Goal: Find specific page/section: Find specific page/section

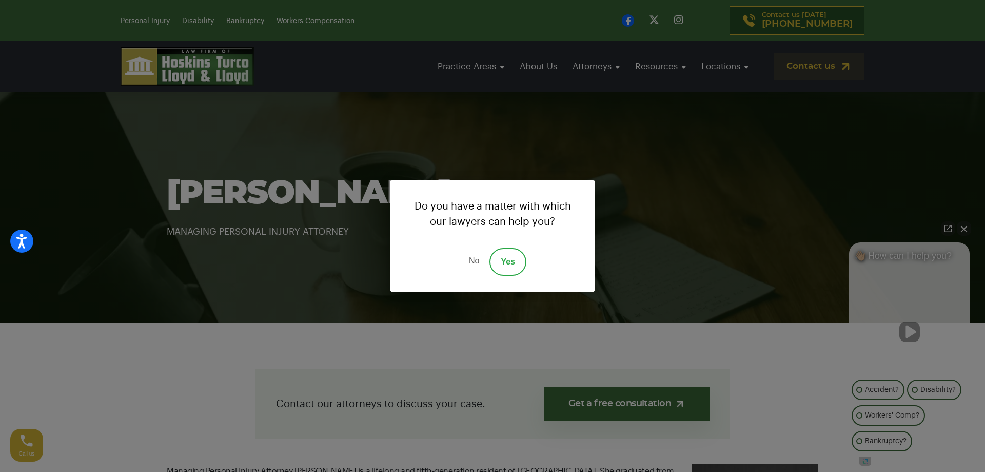
click at [460, 264] on link "No" at bounding box center [474, 262] width 31 height 28
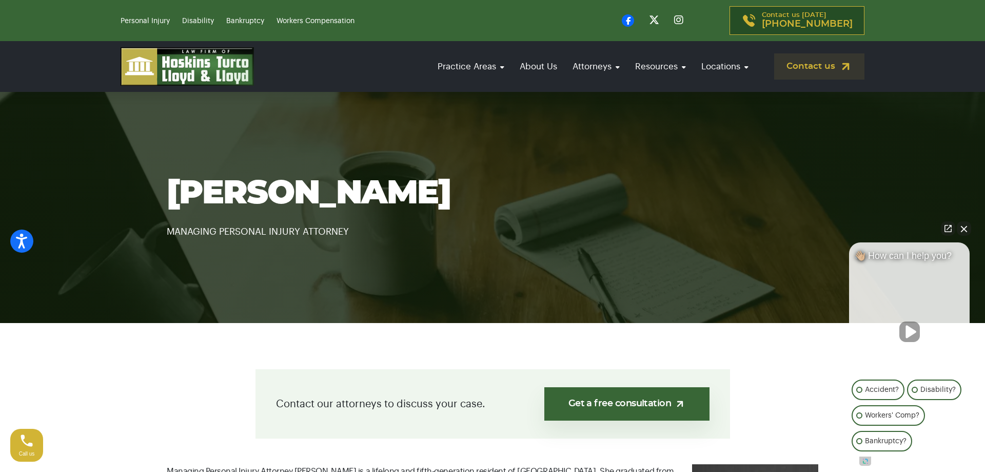
scroll to position [262, 0]
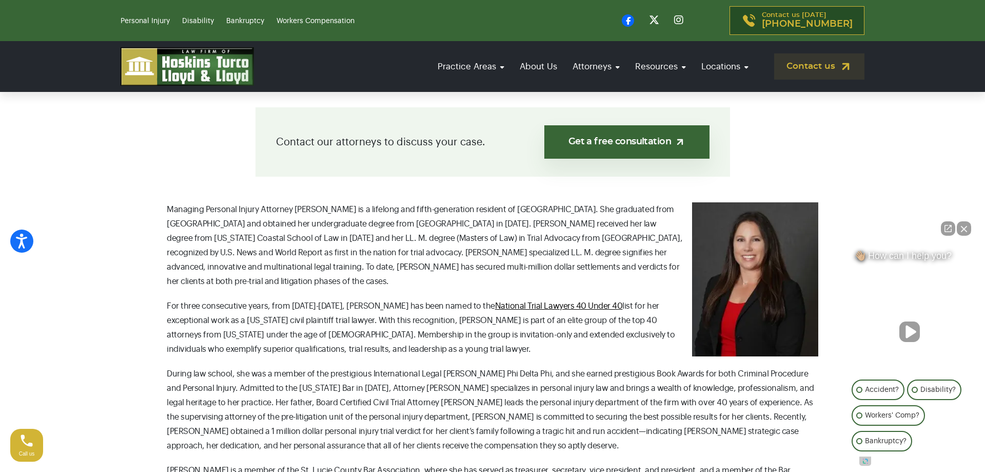
click at [963, 226] on button "Close Intaker Chat Widget" at bounding box center [964, 228] width 14 height 14
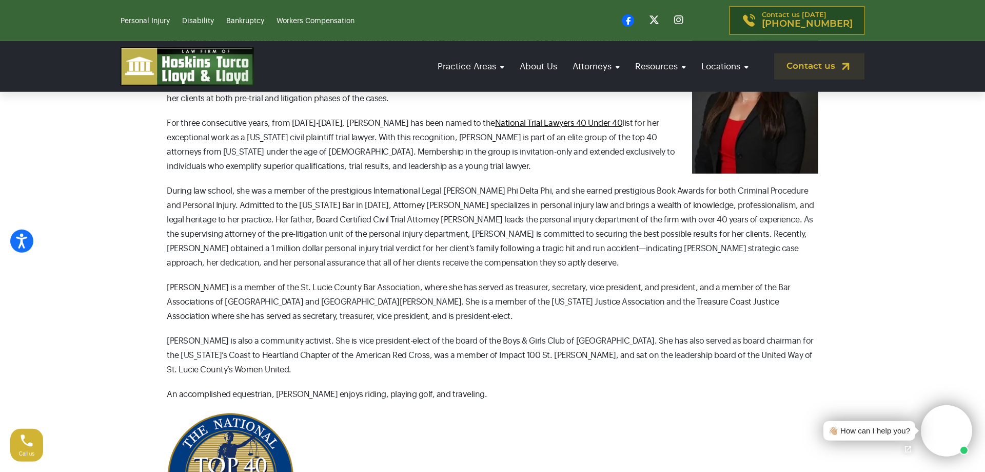
scroll to position [157, 0]
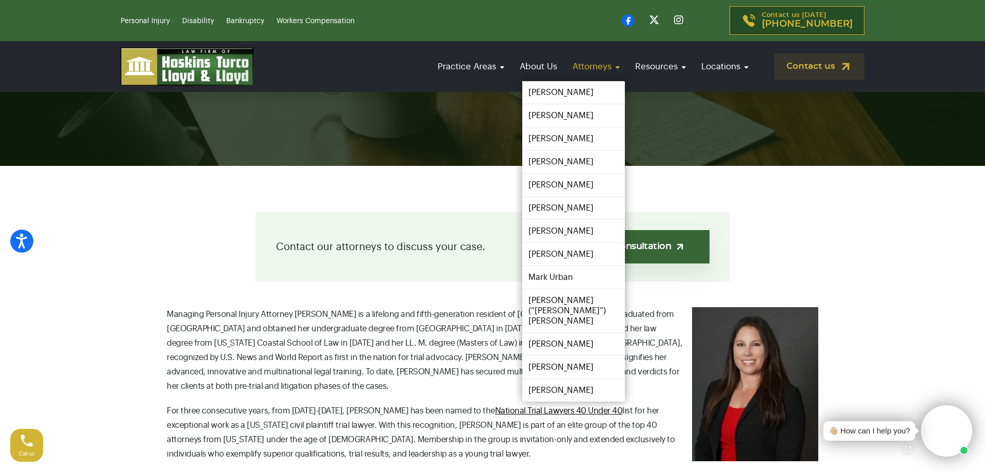
click at [579, 63] on link "Attorneys" at bounding box center [596, 66] width 57 height 29
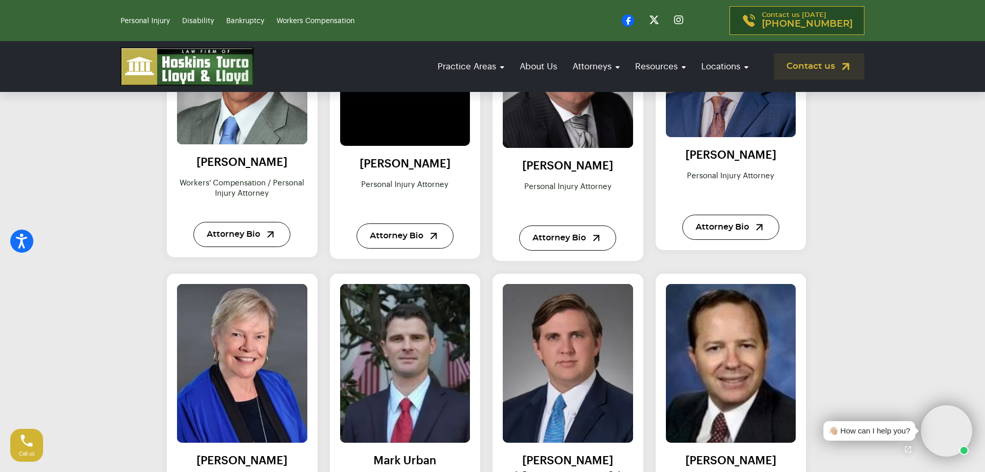
scroll to position [733, 0]
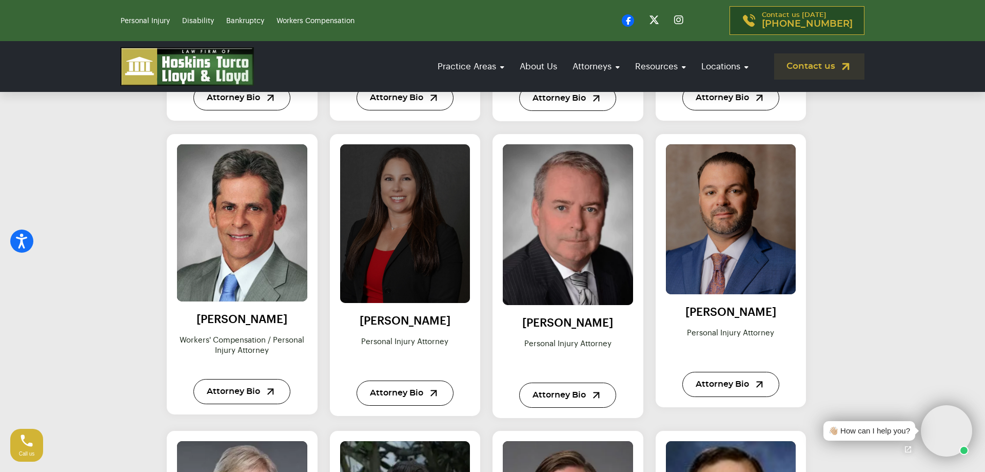
click at [394, 284] on img at bounding box center [405, 223] width 143 height 174
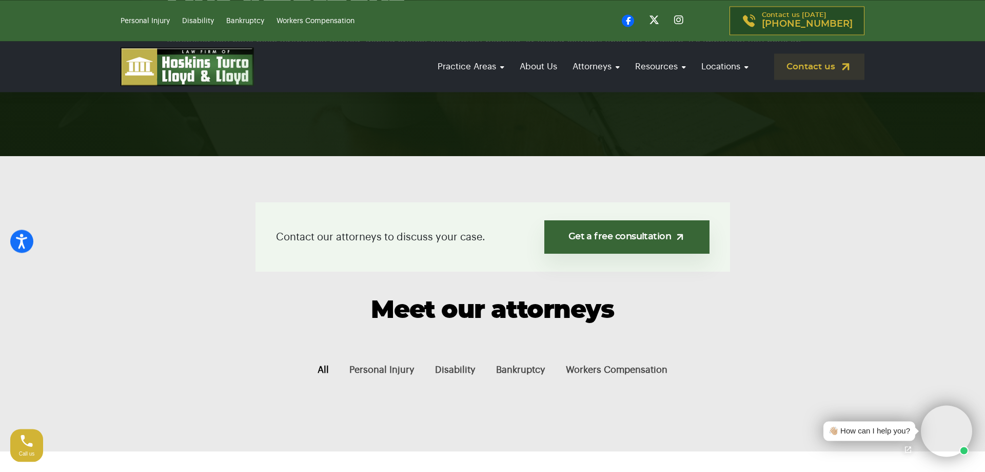
scroll to position [157, 0]
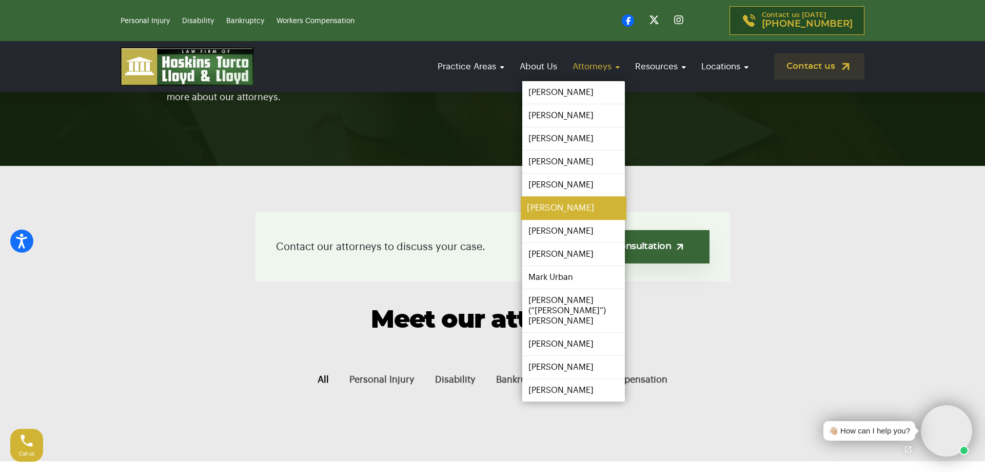
click at [561, 206] on link "[PERSON_NAME]" at bounding box center [574, 208] width 106 height 23
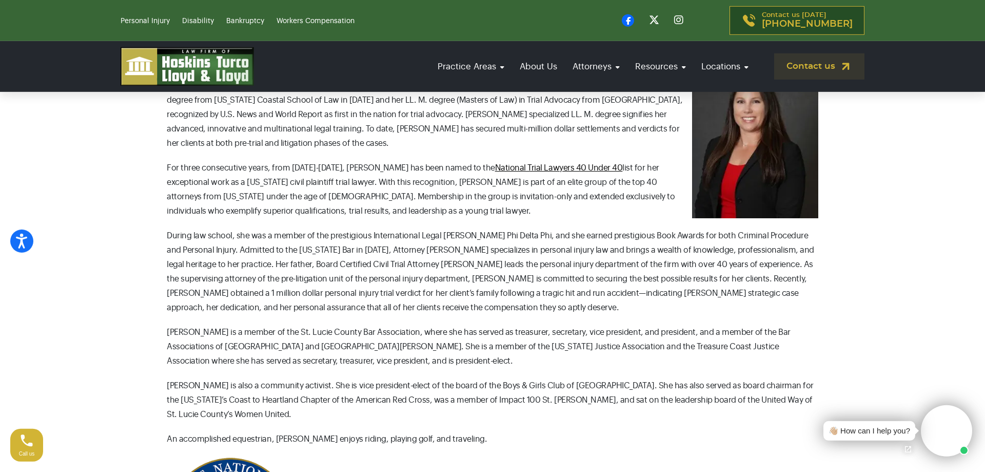
scroll to position [366, 0]
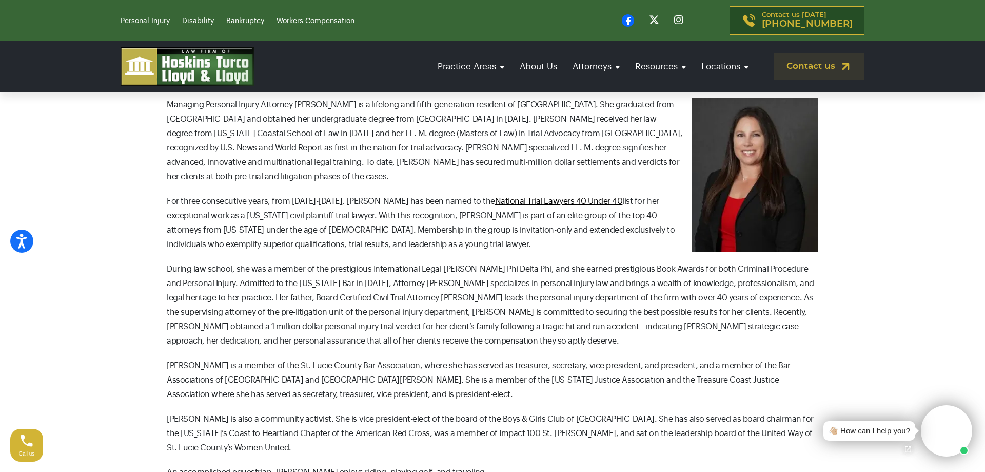
click at [488, 281] on p "During law school, she was a member of the prestigious International Legal [PER…" at bounding box center [493, 305] width 652 height 86
drag, startPoint x: 416, startPoint y: 281, endPoint x: 522, endPoint y: 285, distance: 106.8
click at [522, 285] on p "During law school, she was a member of the prestigious International Legal [PER…" at bounding box center [493, 305] width 652 height 86
